Goal: Information Seeking & Learning: Find specific fact

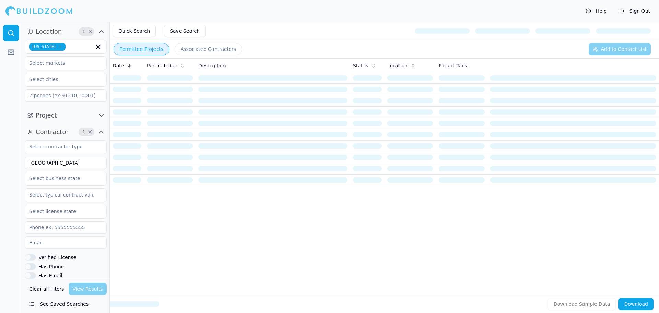
drag, startPoint x: 60, startPoint y: 163, endPoint x: 16, endPoint y: 182, distance: 47.1
click at [16, 182] on div "Location 1 × [US_STATE] Project Contractor 1 × New [GEOGRAPHIC_DATA] Verified L…" at bounding box center [329, 167] width 659 height 291
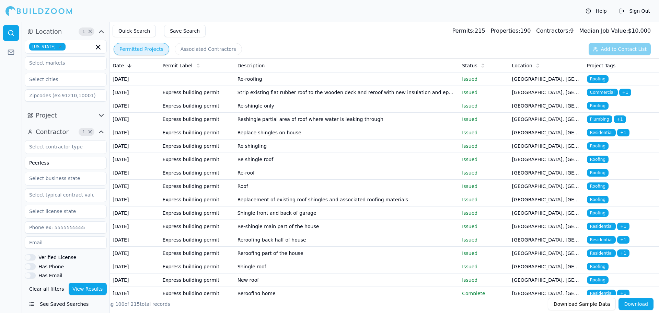
click at [62, 45] on icon "button" at bounding box center [60, 47] width 4 height 4
type input "Peerless"
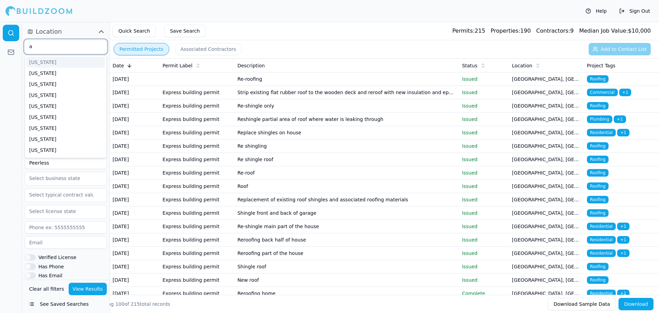
type input "ar"
click at [49, 65] on div "Arizona" at bounding box center [65, 62] width 79 height 11
click at [70, 30] on button "Location 1 ×" at bounding box center [66, 31] width 82 height 11
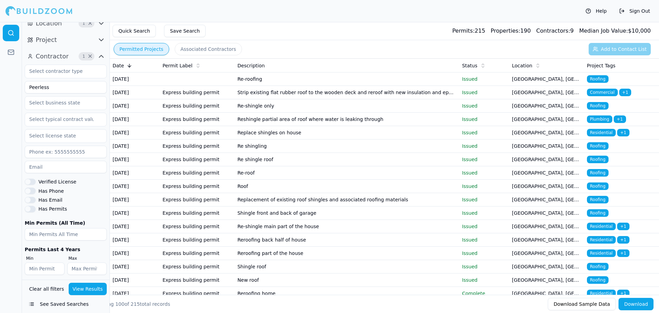
scroll to position [12, 0]
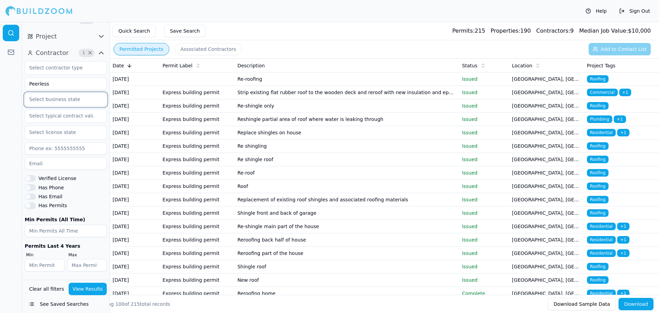
click at [66, 100] on input "text" at bounding box center [61, 99] width 73 height 12
click at [41, 137] on div "Arizona" at bounding box center [65, 137] width 79 height 11
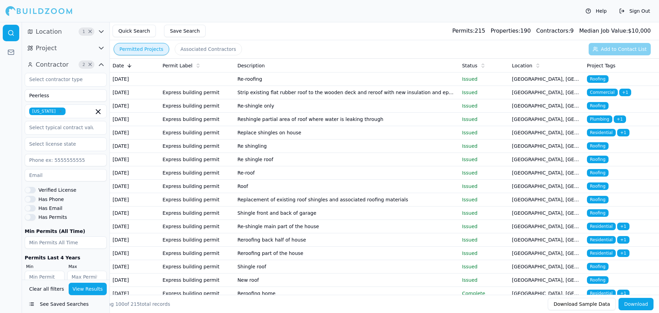
click at [90, 30] on span "×" at bounding box center [90, 31] width 5 height 3
click at [85, 290] on button "View Results" at bounding box center [88, 289] width 38 height 12
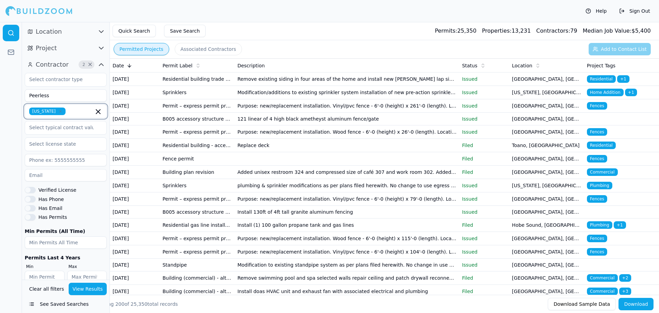
click at [98, 113] on icon "button" at bounding box center [98, 111] width 8 height 8
click at [75, 31] on button "Location" at bounding box center [66, 31] width 82 height 11
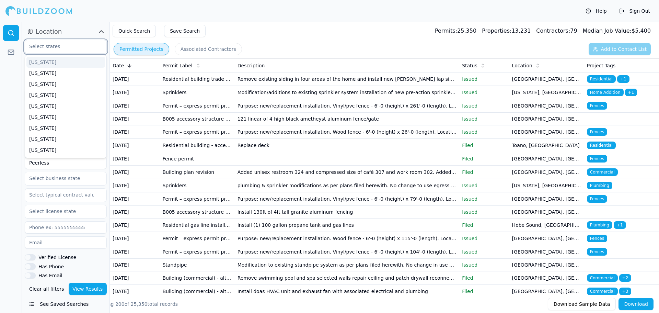
click at [69, 46] on input "text" at bounding box center [61, 46] width 73 height 12
click at [52, 82] on div "Arizona" at bounding box center [65, 84] width 79 height 11
click at [97, 289] on button "View Results" at bounding box center [88, 289] width 38 height 12
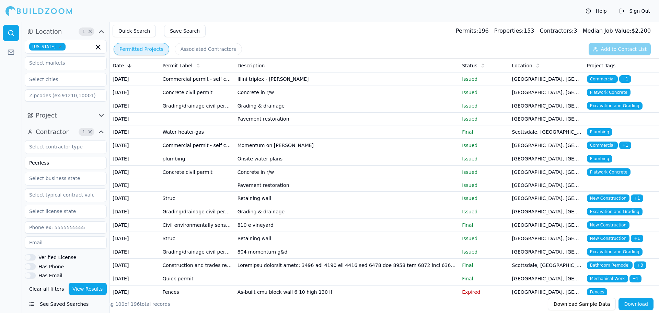
click at [168, 205] on td "Struc" at bounding box center [197, 198] width 75 height 13
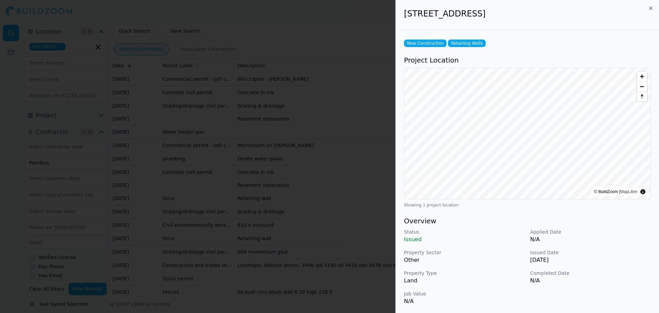
click at [356, 218] on div at bounding box center [329, 156] width 659 height 313
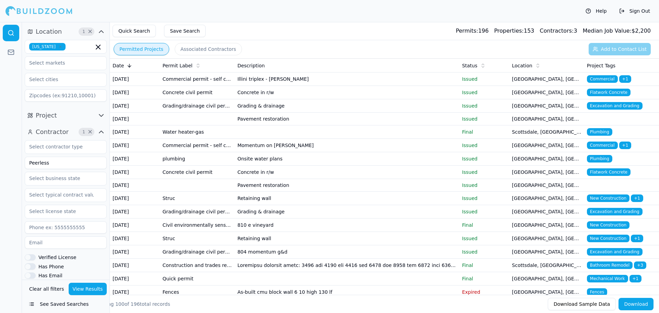
click at [552, 245] on td "Phoenix, AZ" at bounding box center [547, 238] width 75 height 13
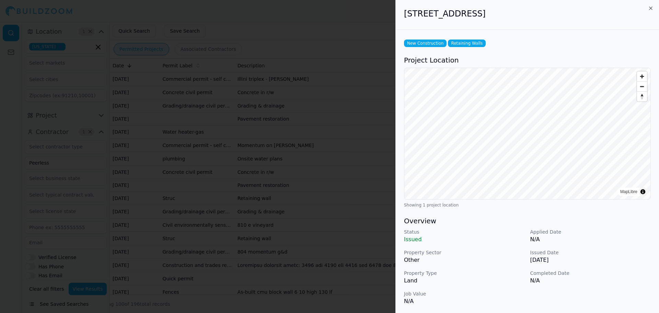
click at [374, 267] on div at bounding box center [329, 156] width 659 height 313
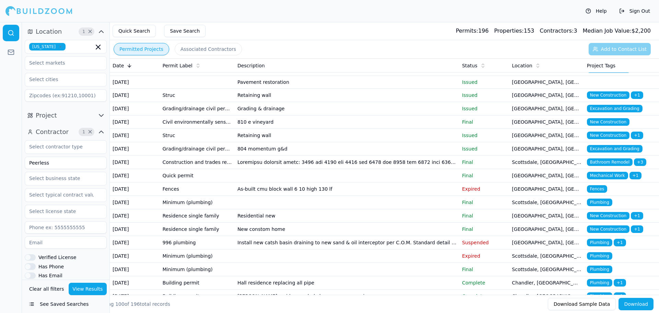
scroll to position [137, 0]
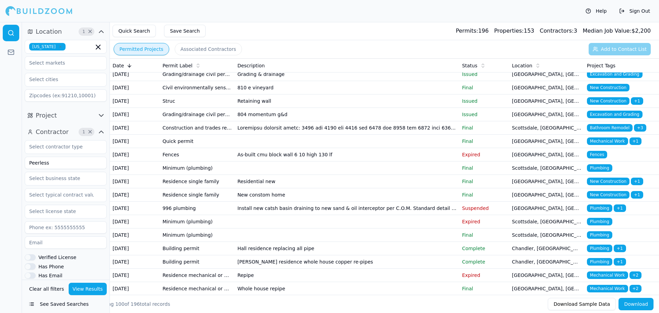
click at [493, 188] on td "Final" at bounding box center [484, 181] width 50 height 13
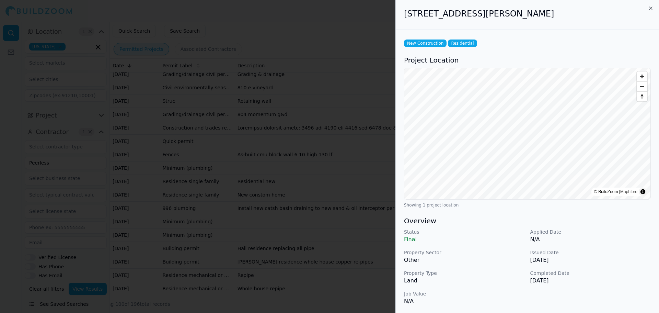
click at [317, 220] on div at bounding box center [329, 156] width 659 height 313
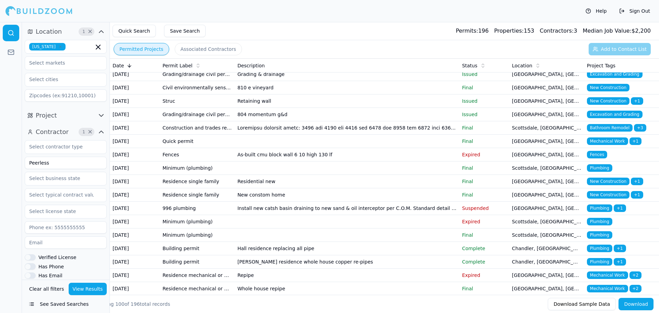
click at [303, 202] on td "New constom home" at bounding box center [347, 194] width 225 height 13
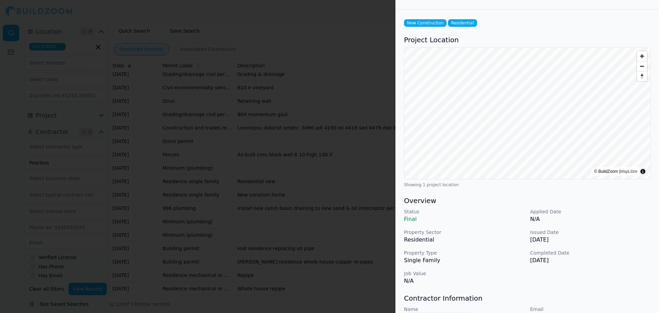
scroll to position [0, 0]
